Goal: Transaction & Acquisition: Complete application form

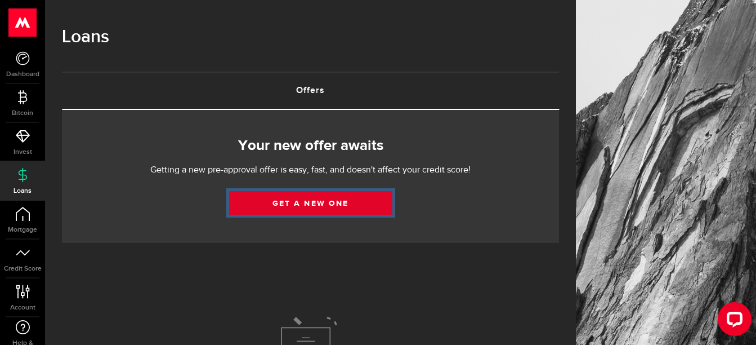
click at [309, 199] on link "Get a new one" at bounding box center [310, 203] width 163 height 24
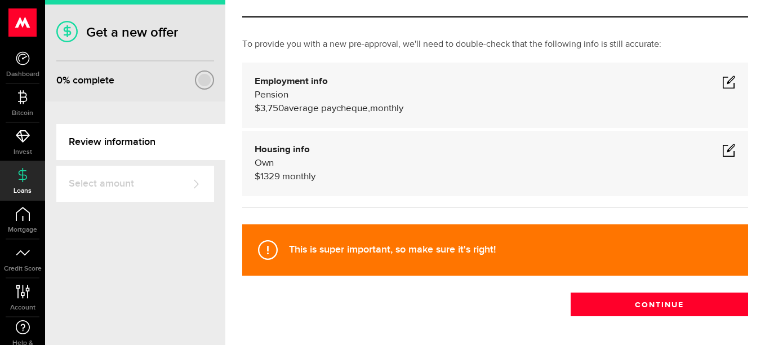
scroll to position [45, 0]
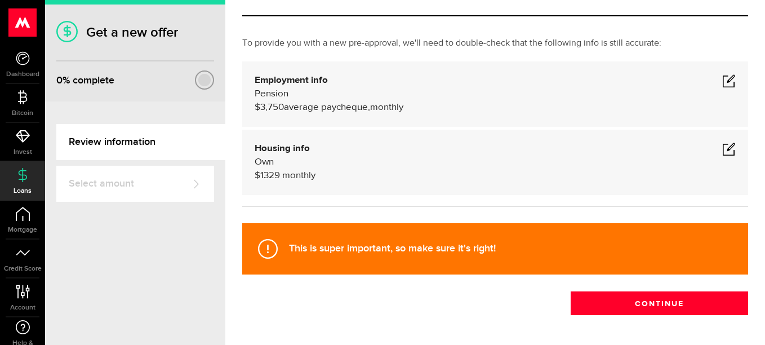
click at [722, 83] on span at bounding box center [729, 81] width 14 height 14
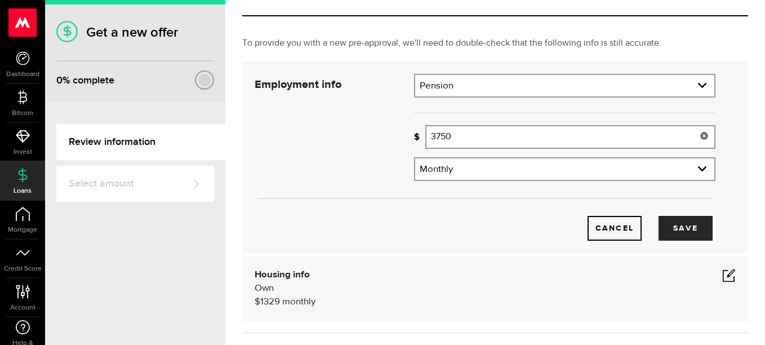
drag, startPoint x: 461, startPoint y: 134, endPoint x: 412, endPoint y: 134, distance: 48.4
click at [414, 134] on div "Missing your paycheque info! 3750 Average paycheque" at bounding box center [564, 137] width 301 height 24
click at [414, 134] on div at bounding box center [419, 137] width 11 height 24
click at [462, 135] on input "3750" at bounding box center [570, 137] width 290 height 24
type input "3"
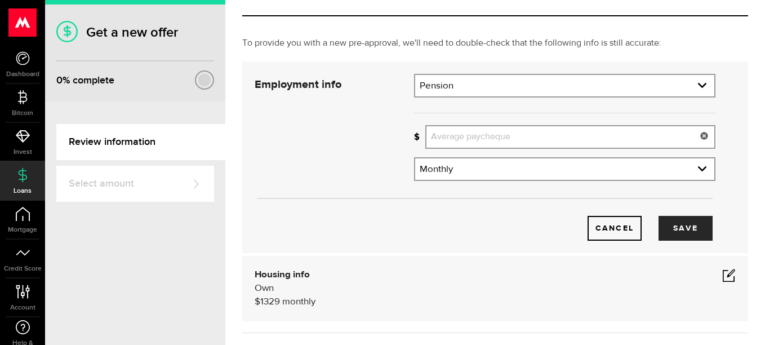
type input "2"
type input "3,905"
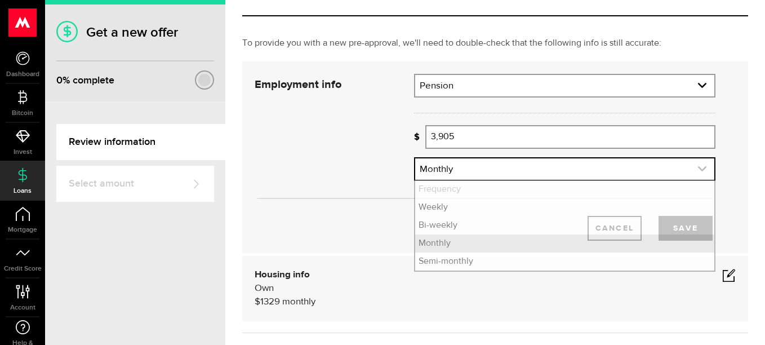
click at [697, 168] on icon "expand select" at bounding box center [702, 169] width 10 height 10
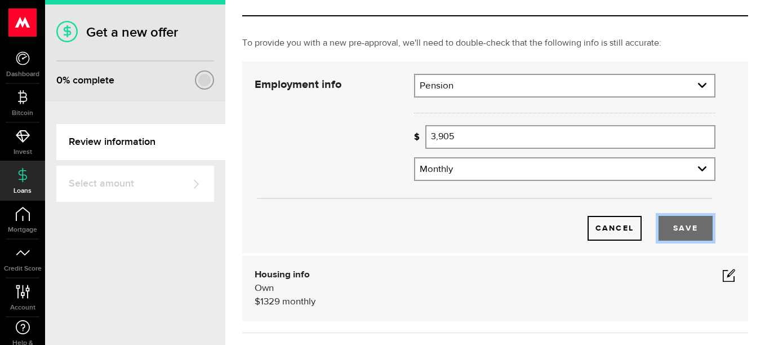
click at [680, 227] on button "Save" at bounding box center [685, 228] width 54 height 25
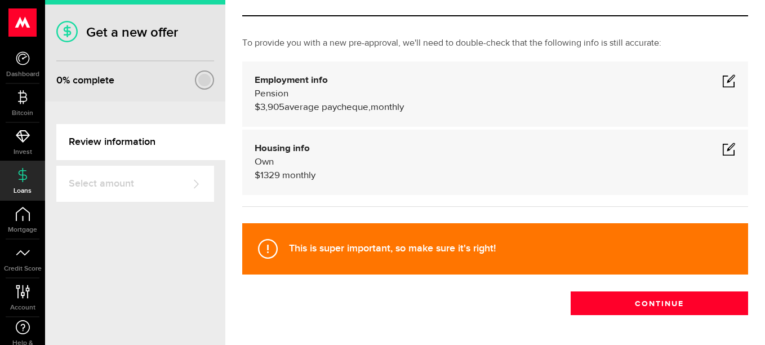
click at [723, 153] on span at bounding box center [729, 149] width 14 height 14
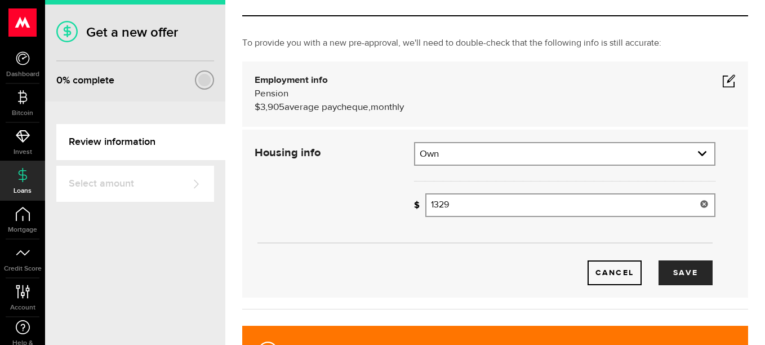
click at [459, 205] on input "1329" at bounding box center [570, 205] width 290 height 24
type input "1,323"
click at [676, 275] on button "Save" at bounding box center [685, 272] width 54 height 25
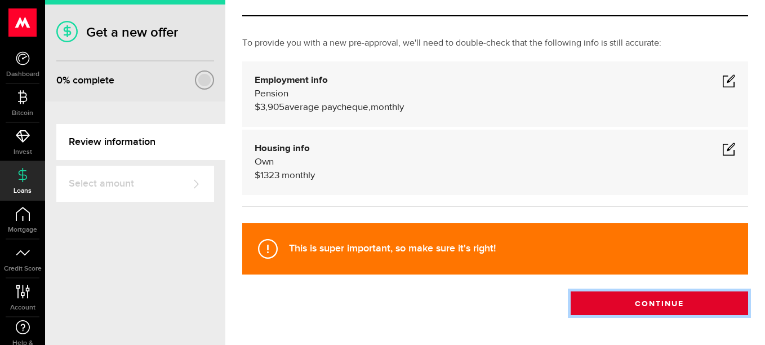
click at [640, 297] on button "Continue" at bounding box center [658, 303] width 177 height 24
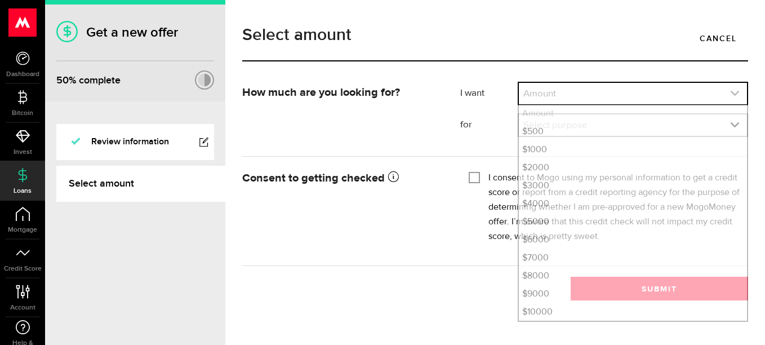
click at [734, 95] on use "expand select" at bounding box center [734, 93] width 8 height 5
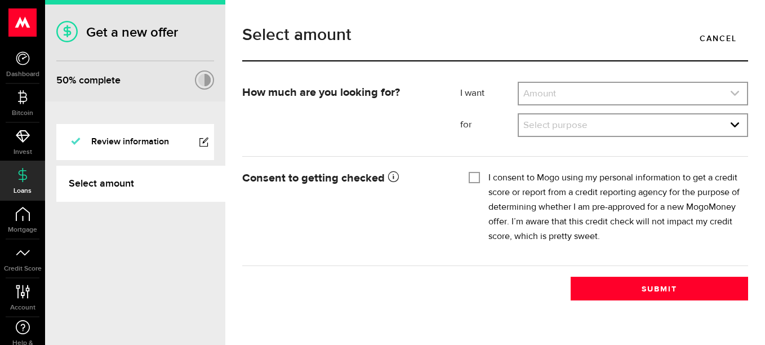
click at [734, 95] on use "expand select" at bounding box center [734, 93] width 8 height 5
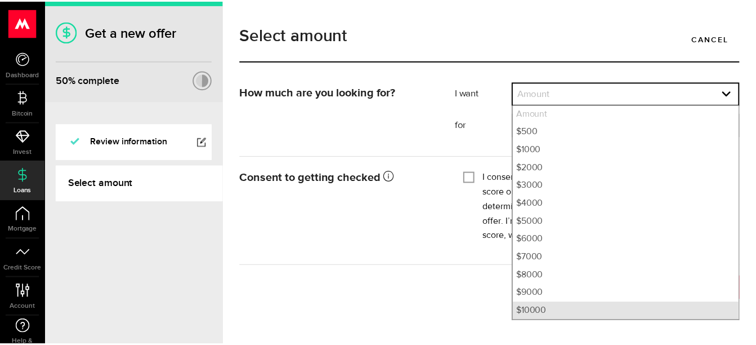
scroll to position [1, 0]
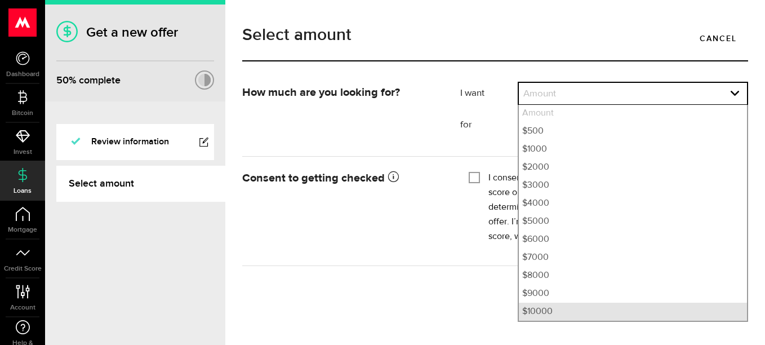
click at [543, 312] on li "$10000" at bounding box center [632, 311] width 228 height 18
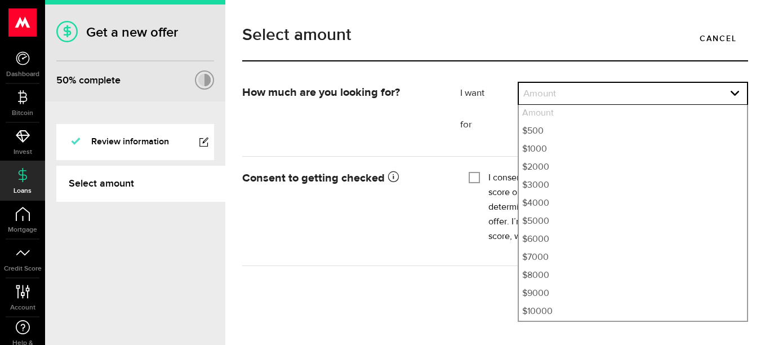
select select "10000"
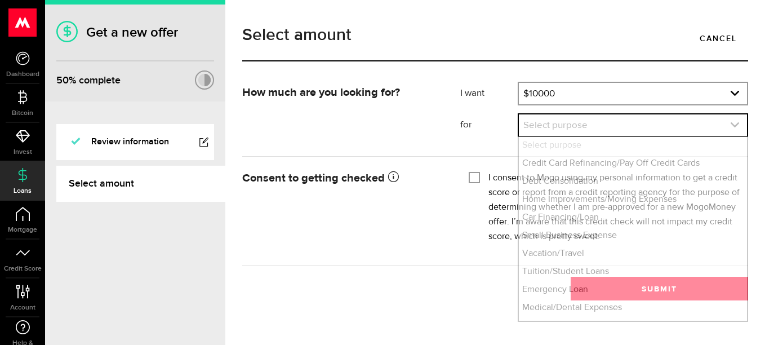
click at [727, 127] on link "expand select" at bounding box center [632, 124] width 228 height 21
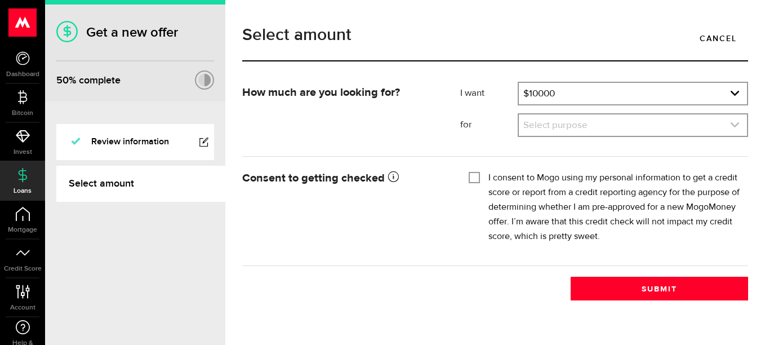
click at [736, 125] on use "expand select" at bounding box center [734, 124] width 8 height 5
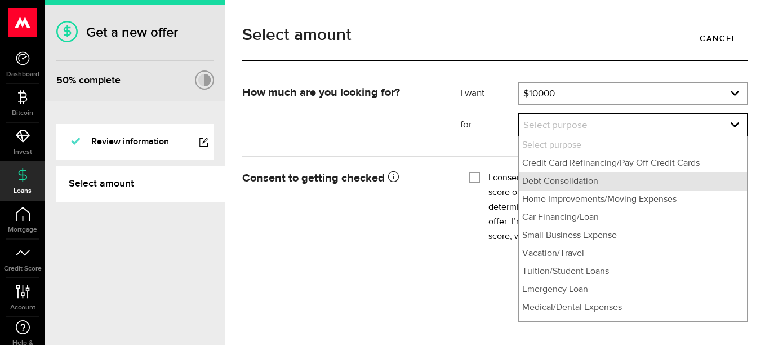
click at [583, 181] on li "Debt Consolidation" at bounding box center [632, 181] width 228 height 18
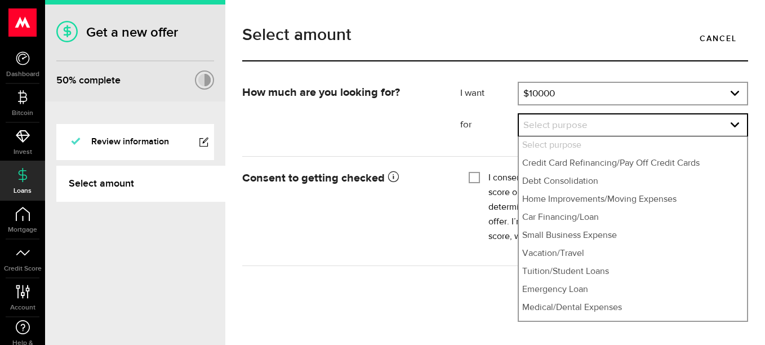
select select "Debt Consolidation"
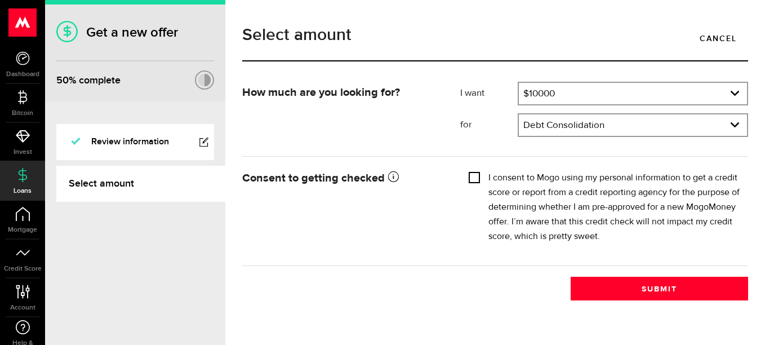
click at [473, 177] on input "I consent to Mogo using my personal information to get a credit score or report…" at bounding box center [473, 176] width 11 height 11
checkbox input "true"
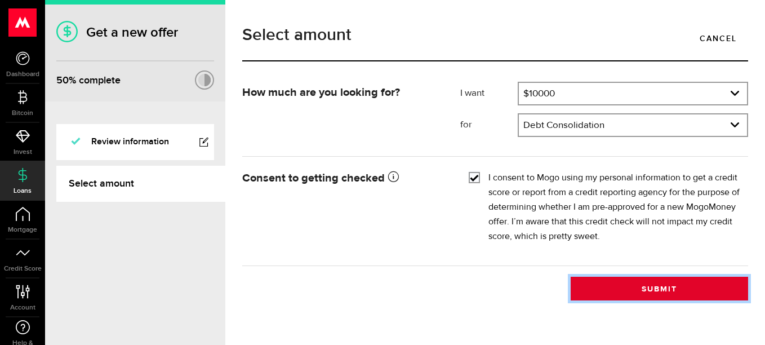
click at [654, 287] on button "Submit" at bounding box center [658, 288] width 177 height 24
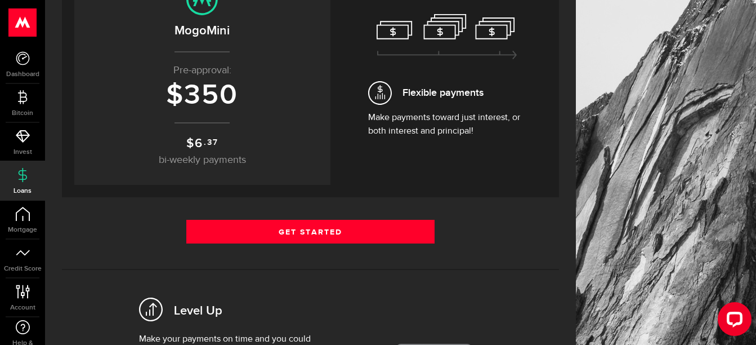
scroll to position [166, 0]
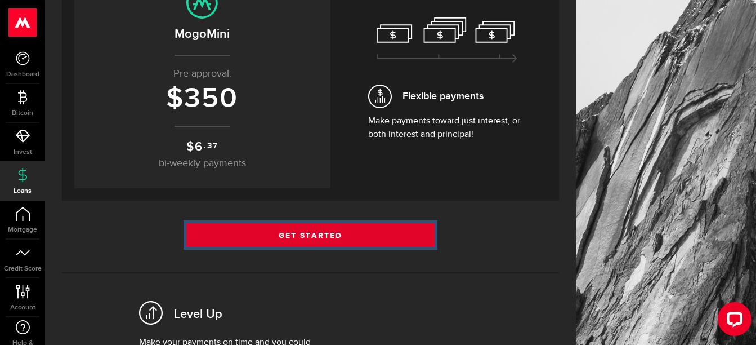
click at [318, 231] on link "Get Started" at bounding box center [310, 235] width 249 height 24
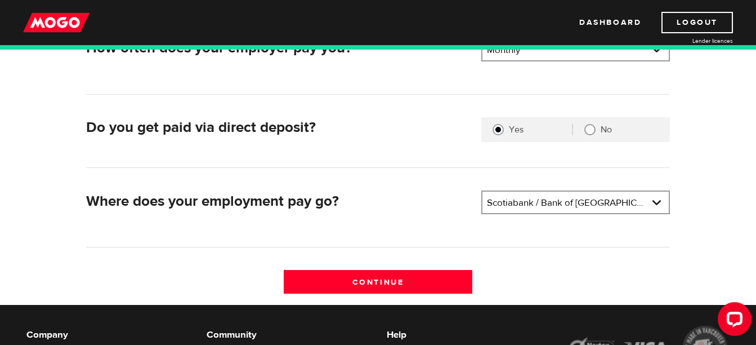
scroll to position [202, 0]
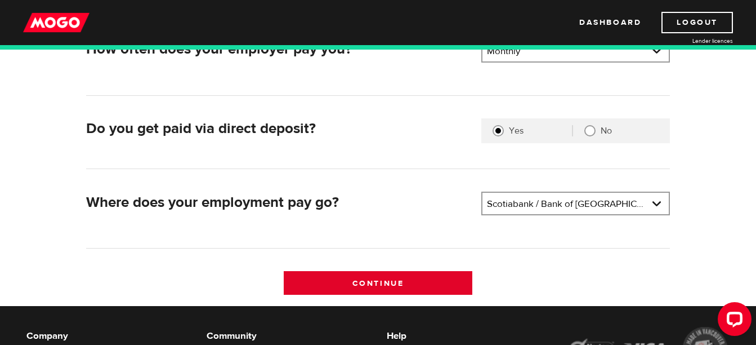
click at [376, 284] on input "Continue" at bounding box center [378, 283] width 189 height 24
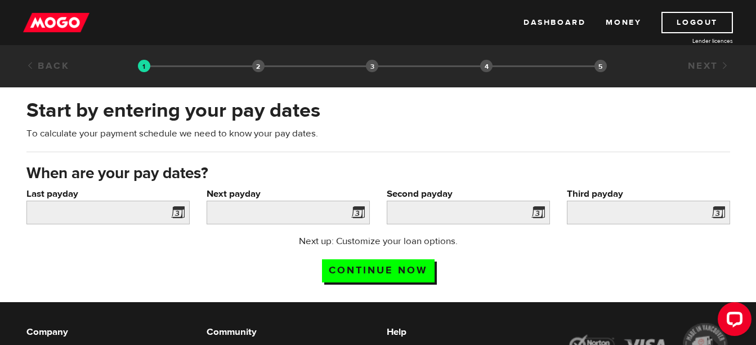
click at [178, 213] on span at bounding box center [175, 214] width 17 height 18
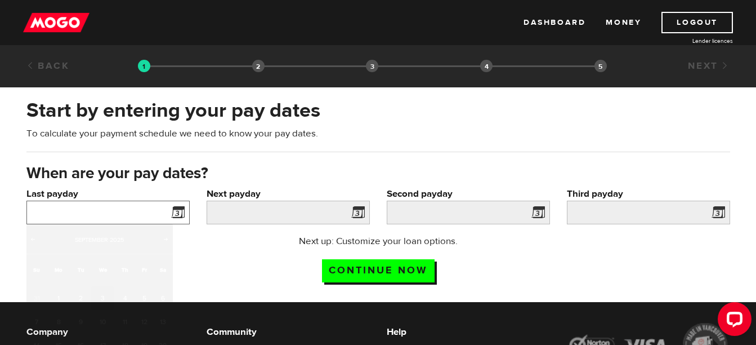
click at [154, 211] on input "Last payday" at bounding box center [107, 212] width 163 height 24
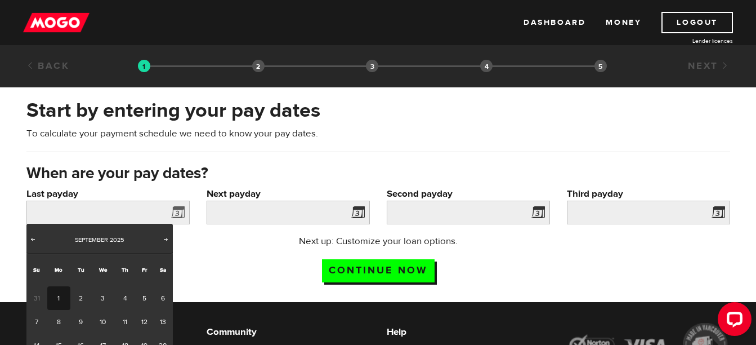
click at [59, 297] on link "1" at bounding box center [58, 298] width 23 height 24
type input "2025/09/01"
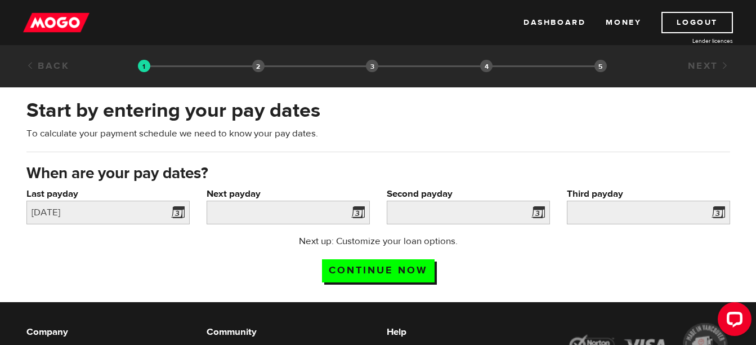
click at [359, 213] on span at bounding box center [355, 214] width 17 height 18
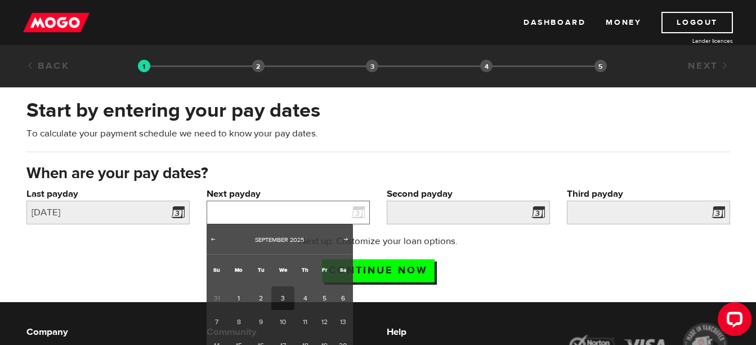
click at [329, 210] on input "Next payday" at bounding box center [288, 212] width 163 height 24
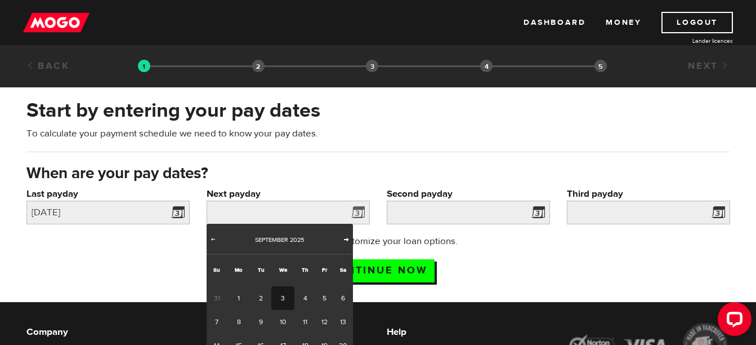
click at [346, 240] on span "Next" at bounding box center [346, 238] width 9 height 9
click at [283, 298] on link "1" at bounding box center [282, 298] width 23 height 24
type input "[DATE]"
type input "2025/10/31"
type input "2025/11/30"
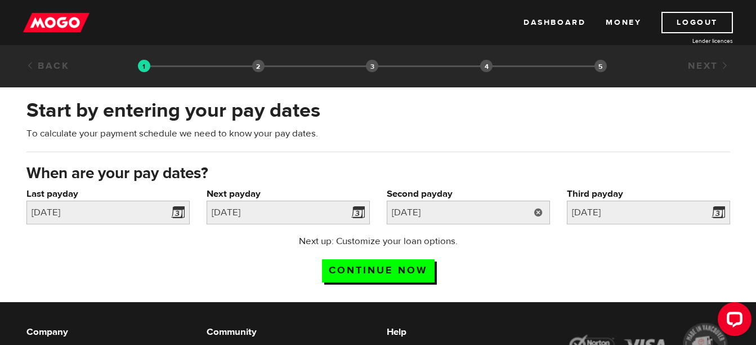
click at [538, 211] on link at bounding box center [538, 212] width 23 height 24
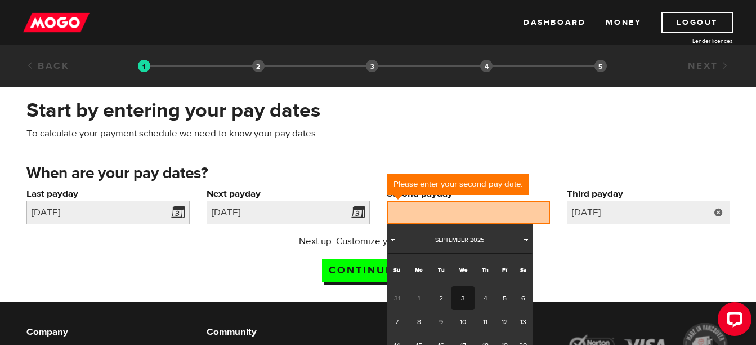
click at [719, 211] on link at bounding box center [718, 212] width 23 height 24
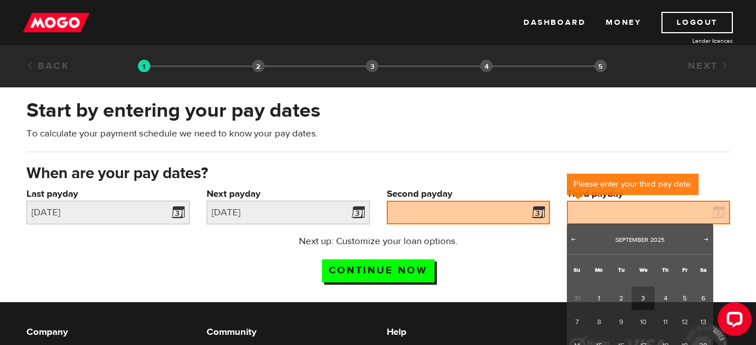
click at [502, 244] on div "Next up: Customize your loan options. Continue now" at bounding box center [378, 262] width 721 height 56
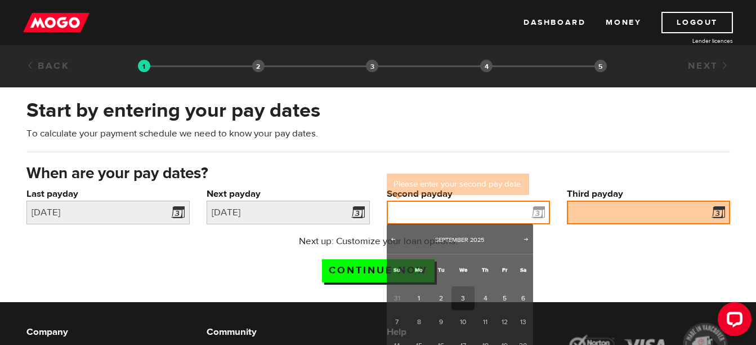
click at [505, 212] on input "Second payday" at bounding box center [468, 212] width 163 height 24
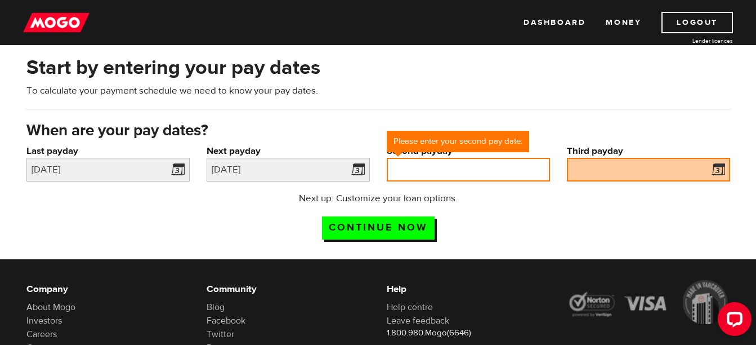
scroll to position [44, 0]
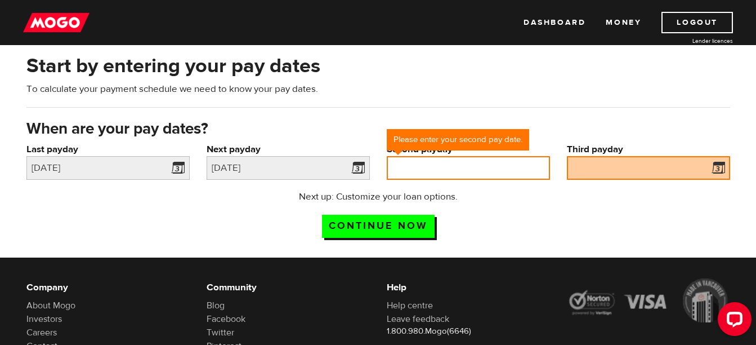
click at [493, 159] on input "Second payday" at bounding box center [468, 168] width 163 height 24
click at [490, 168] on input "Second payday" at bounding box center [468, 168] width 163 height 24
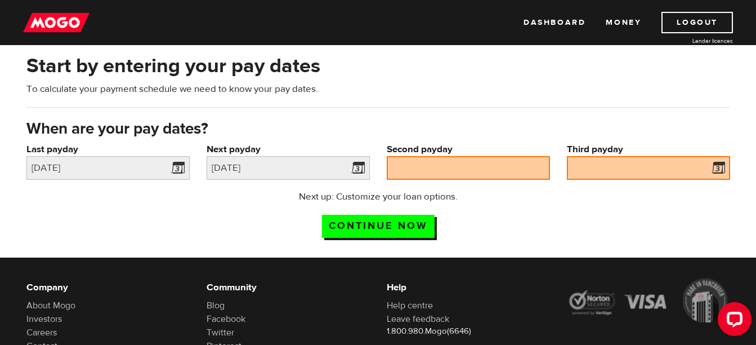
click at [447, 138] on div "Please enter your second pay date." at bounding box center [458, 139] width 142 height 21
click at [536, 164] on span at bounding box center [536, 169] width 17 height 18
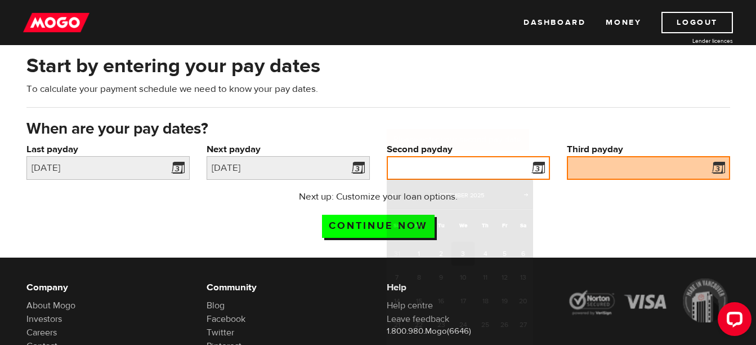
click at [506, 166] on input "Second payday" at bounding box center [468, 168] width 163 height 24
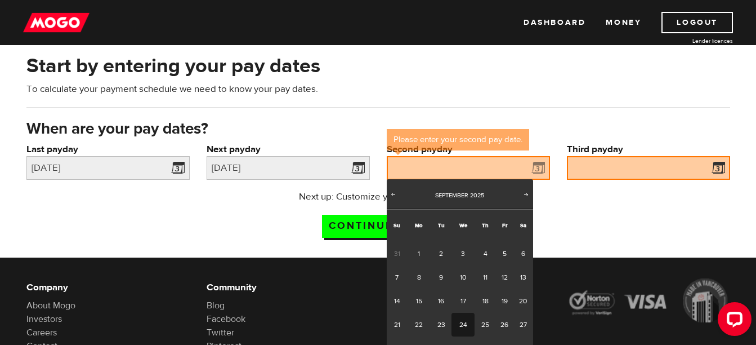
click at [462, 327] on link "24" at bounding box center [463, 324] width 23 height 24
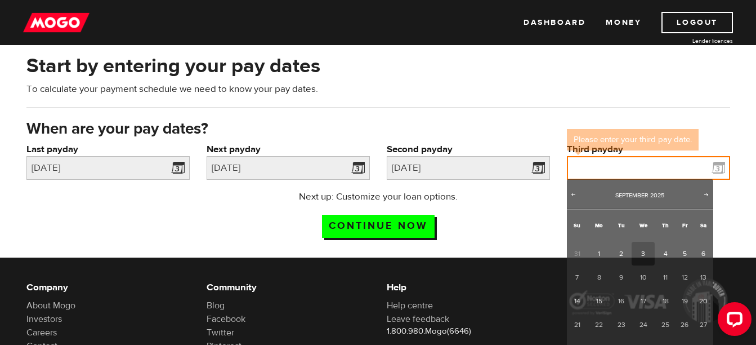
click at [696, 169] on input "Third payday" at bounding box center [648, 168] width 163 height 24
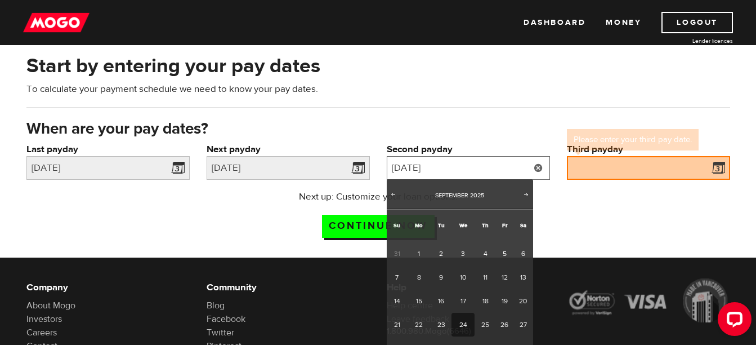
click at [494, 169] on input "2025/09/24" at bounding box center [468, 168] width 163 height 24
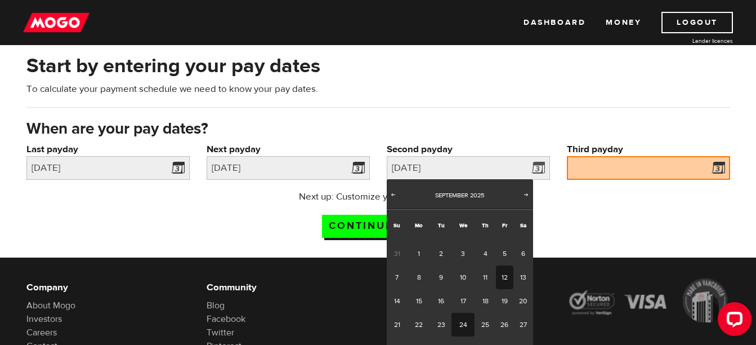
click at [504, 280] on link "12" at bounding box center [504, 277] width 17 height 24
type input "2025/09/12"
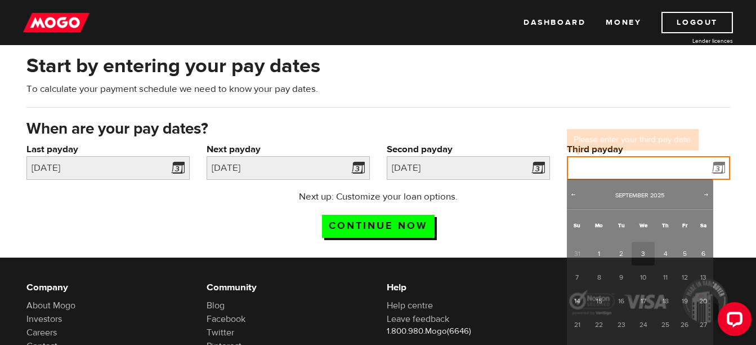
click at [672, 162] on input "Third payday" at bounding box center [648, 168] width 163 height 24
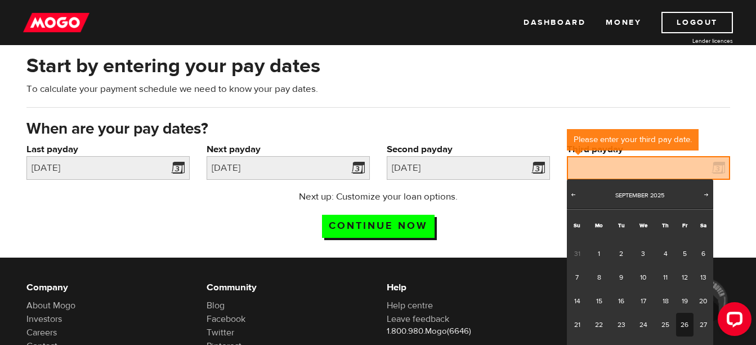
click at [685, 325] on link "26" at bounding box center [684, 324] width 17 height 24
type input "2025/09/26"
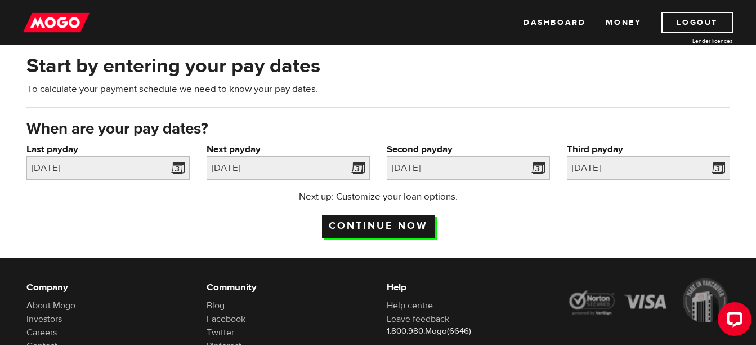
click at [373, 226] on input "Continue now" at bounding box center [378, 225] width 113 height 23
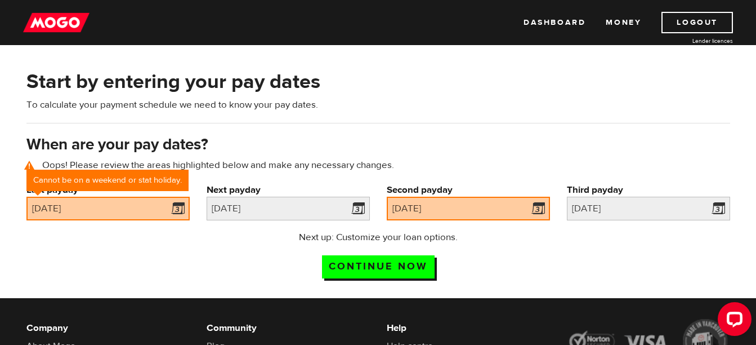
click at [185, 245] on div "Next up: Customize your loan options. Continue now" at bounding box center [378, 258] width 721 height 56
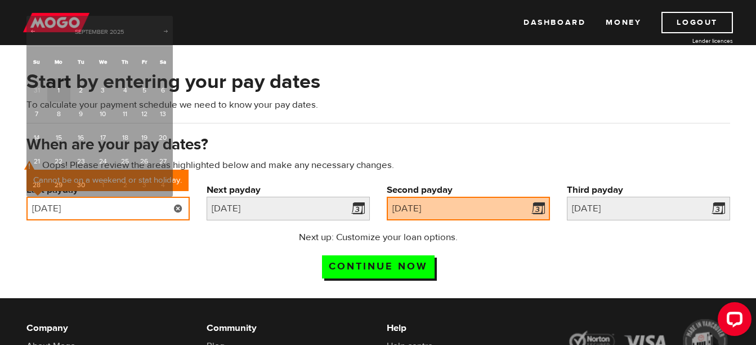
click at [122, 206] on input "2025/09/01" at bounding box center [107, 208] width 163 height 24
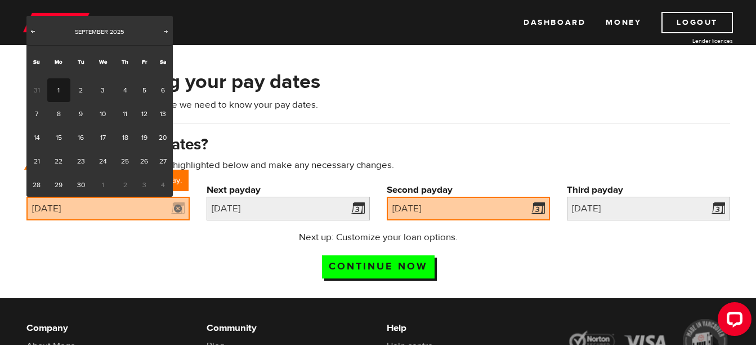
click at [59, 90] on link "1" at bounding box center [58, 90] width 23 height 24
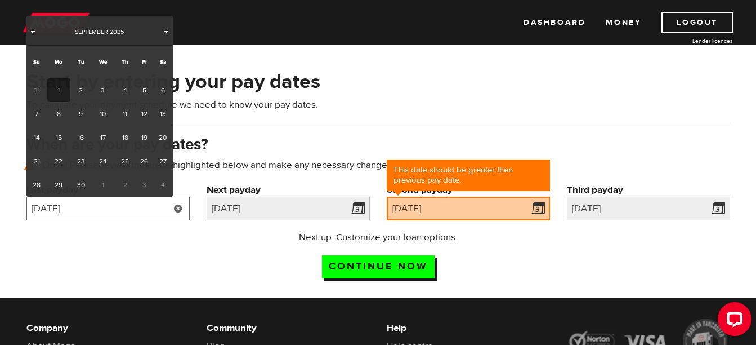
click at [111, 209] on input "2025/09/01" at bounding box center [107, 208] width 163 height 24
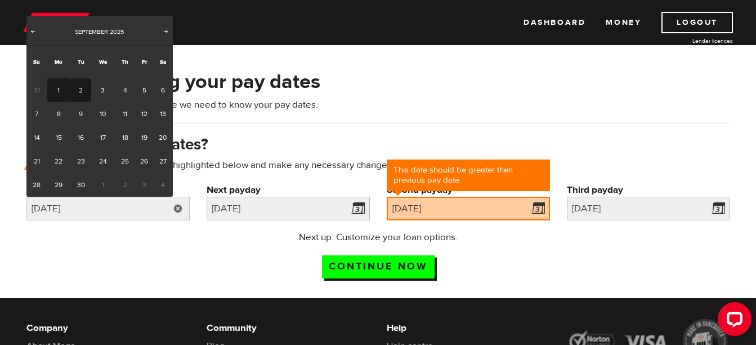
click at [83, 92] on link "2" at bounding box center [80, 90] width 21 height 24
type input "[DATE]"
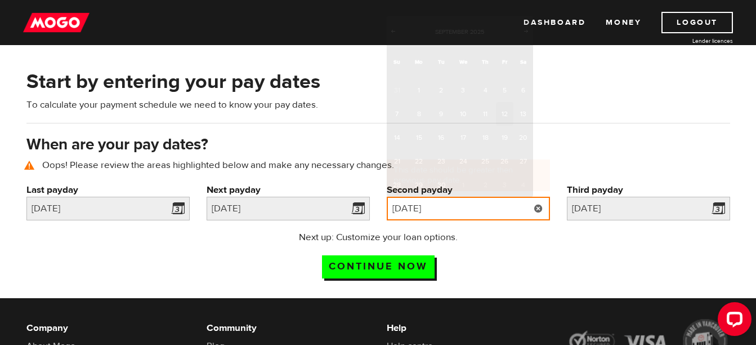
click at [498, 209] on input "2025/09/12" at bounding box center [468, 208] width 163 height 24
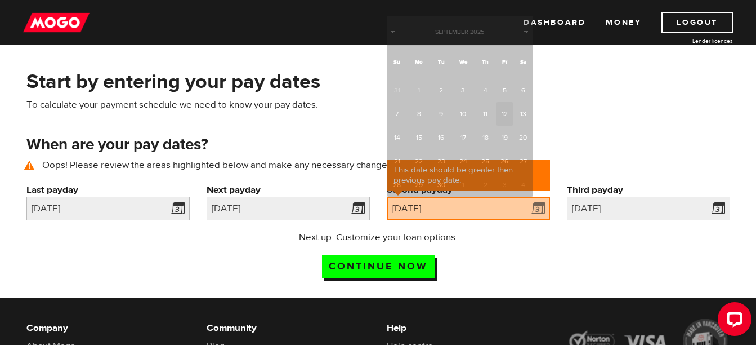
click at [475, 284] on div "Start by entering your pay dates To calculate your payment schedule we need to …" at bounding box center [378, 177] width 756 height 241
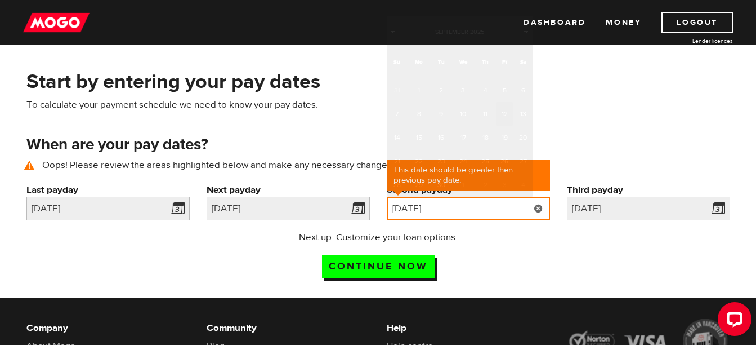
click at [484, 207] on input "2025/09/12" at bounding box center [468, 208] width 163 height 24
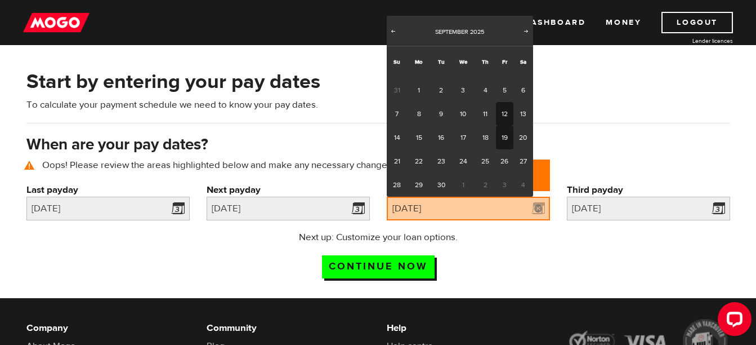
click at [506, 136] on link "19" at bounding box center [504, 138] width 17 height 24
type input "[DATE]"
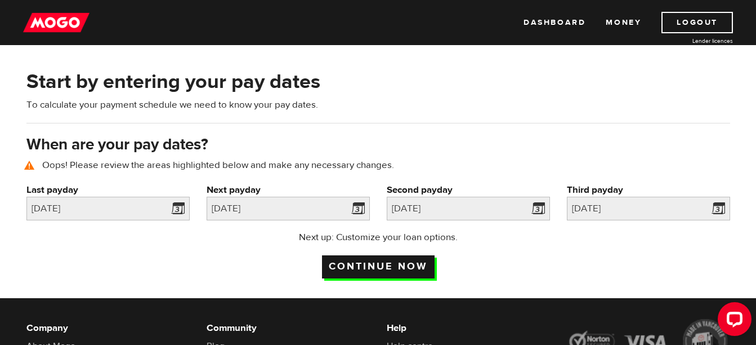
click at [378, 265] on input "Continue now" at bounding box center [378, 266] width 113 height 23
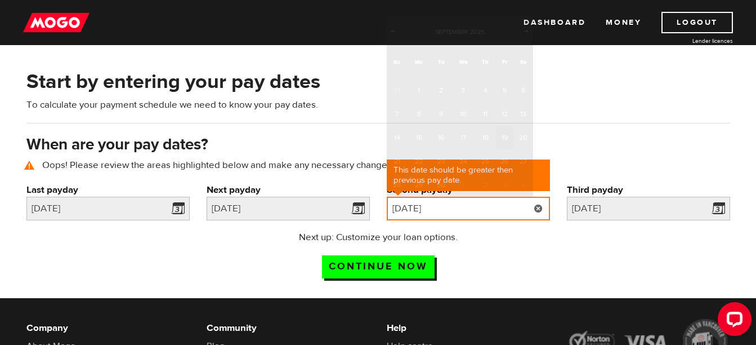
click at [515, 209] on input "[DATE]" at bounding box center [468, 208] width 163 height 24
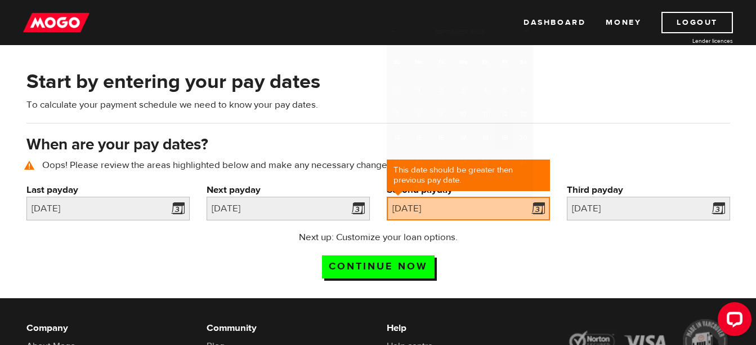
click at [597, 104] on p "To calculate your payment schedule we need to know your pay dates." at bounding box center [378, 105] width 704 height 14
click at [537, 208] on link at bounding box center [538, 208] width 23 height 24
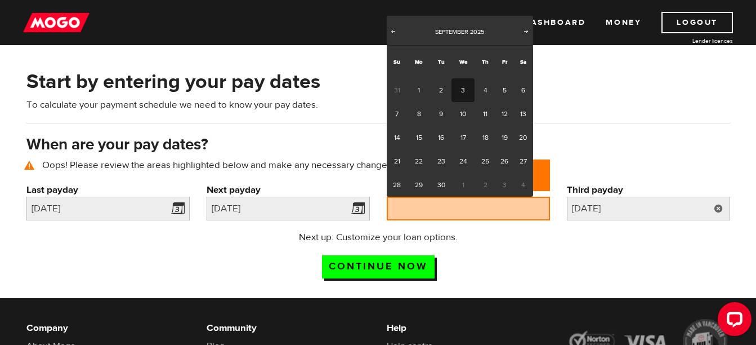
click at [719, 205] on link at bounding box center [718, 208] width 23 height 24
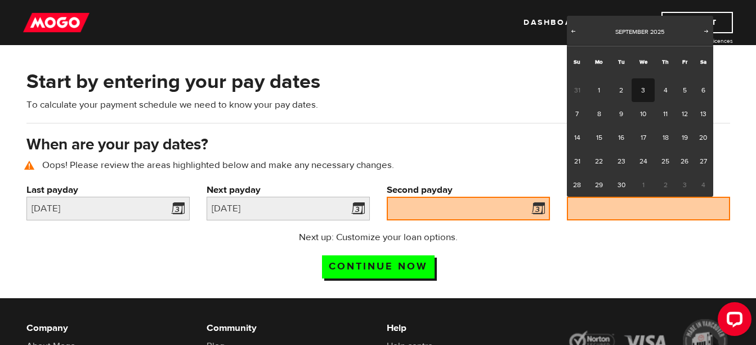
click at [547, 257] on div "Next up: Customize your loan options. Continue now" at bounding box center [378, 258] width 721 height 56
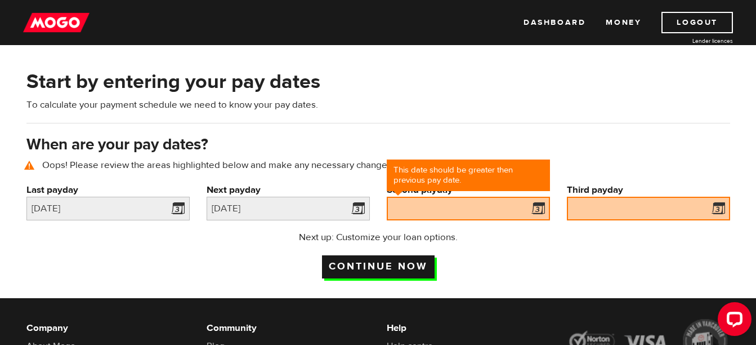
click at [381, 264] on input "Continue now" at bounding box center [378, 266] width 113 height 23
click at [561, 21] on link "Dashboard" at bounding box center [555, 22] width 62 height 21
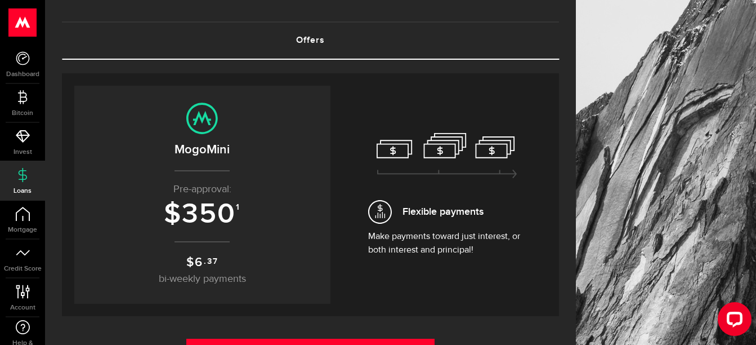
scroll to position [47, 0]
